Goal: Check status: Check status

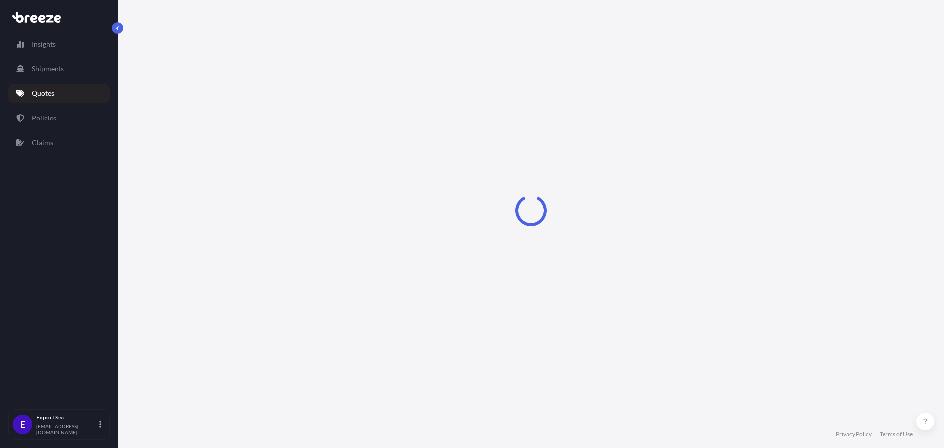
select select "Road"
select select "Sea"
select select "Road"
select select "1"
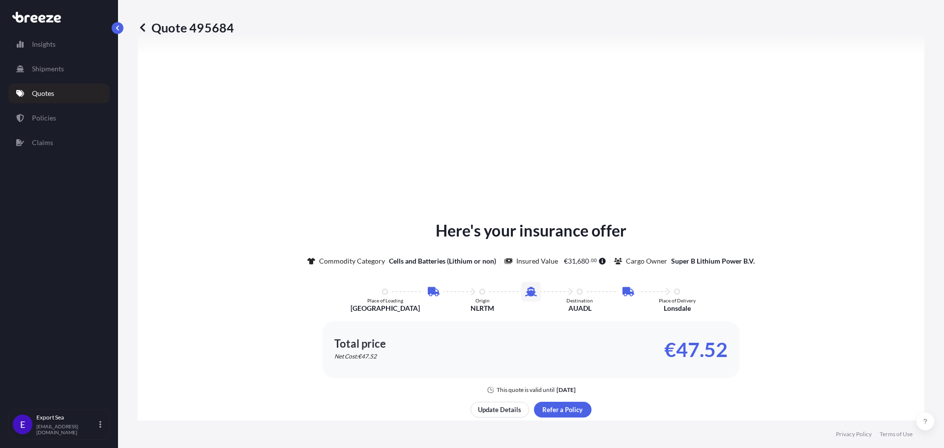
scroll to position [491, 0]
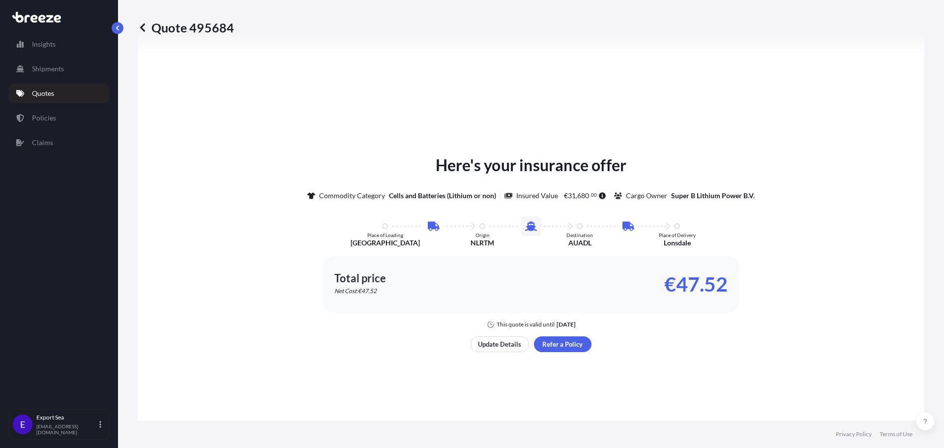
click at [143, 29] on icon at bounding box center [142, 27] width 5 height 8
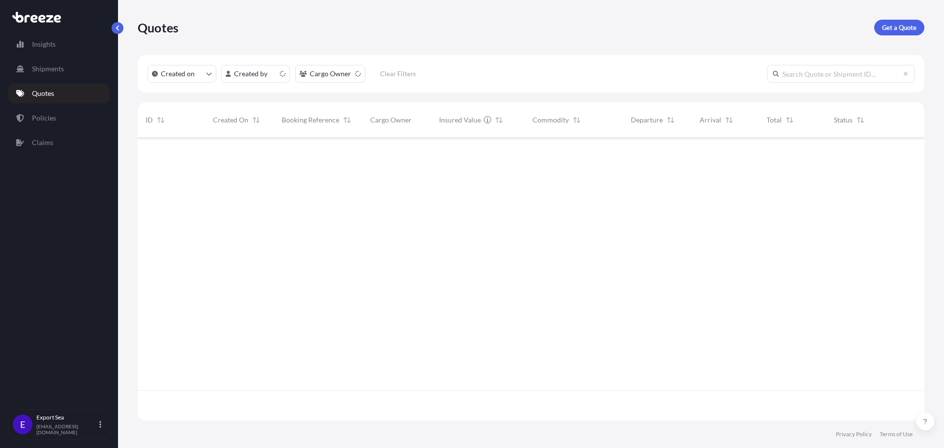
scroll to position [281, 779]
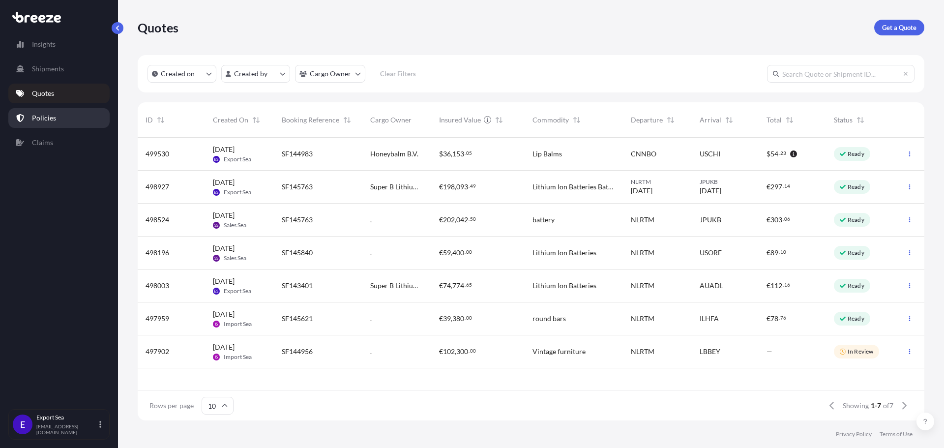
click at [50, 120] on p "Policies" at bounding box center [44, 118] width 24 height 10
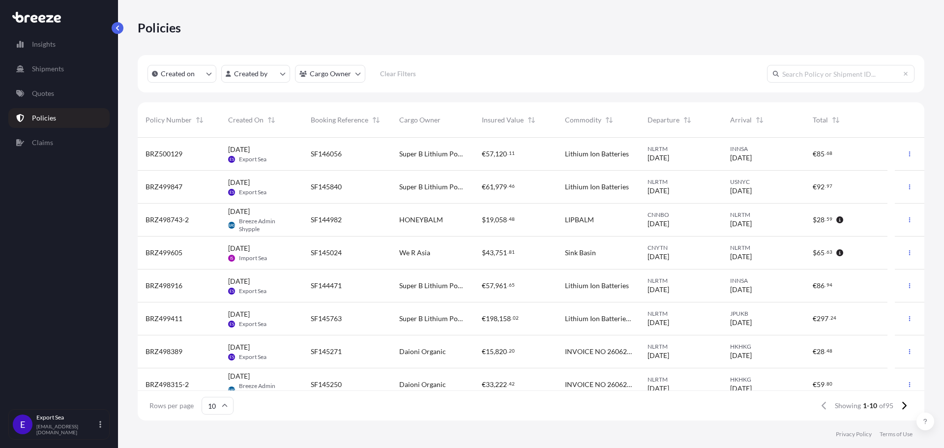
click at [333, 159] on div "SF146056" at bounding box center [347, 154] width 88 height 33
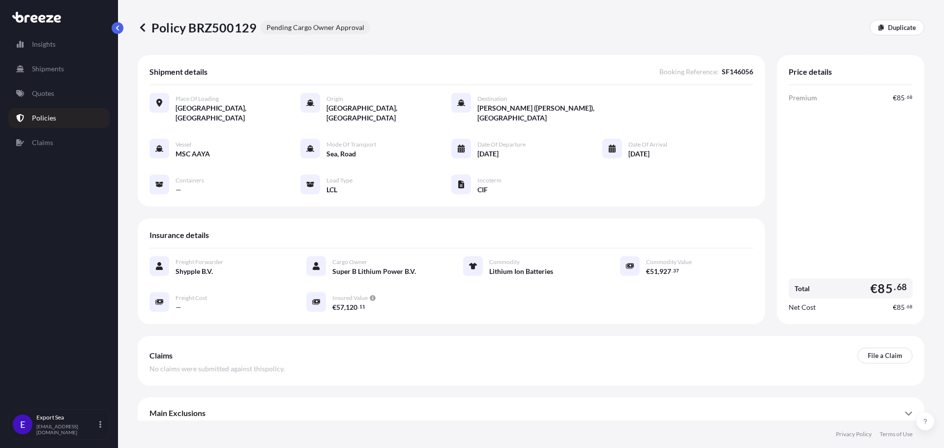
click at [733, 69] on span "SF146056" at bounding box center [736, 72] width 31 height 10
copy span "SF146056"
click at [143, 27] on icon at bounding box center [143, 28] width 10 height 10
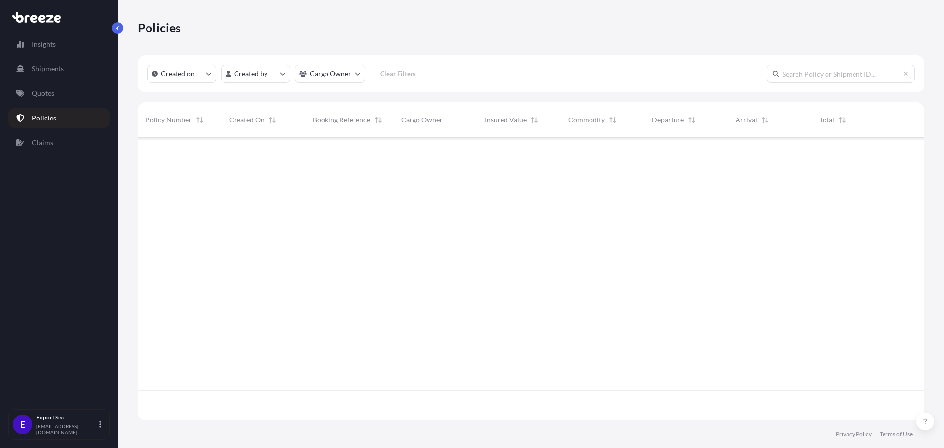
scroll to position [281, 779]
